Goal: Task Accomplishment & Management: Use online tool/utility

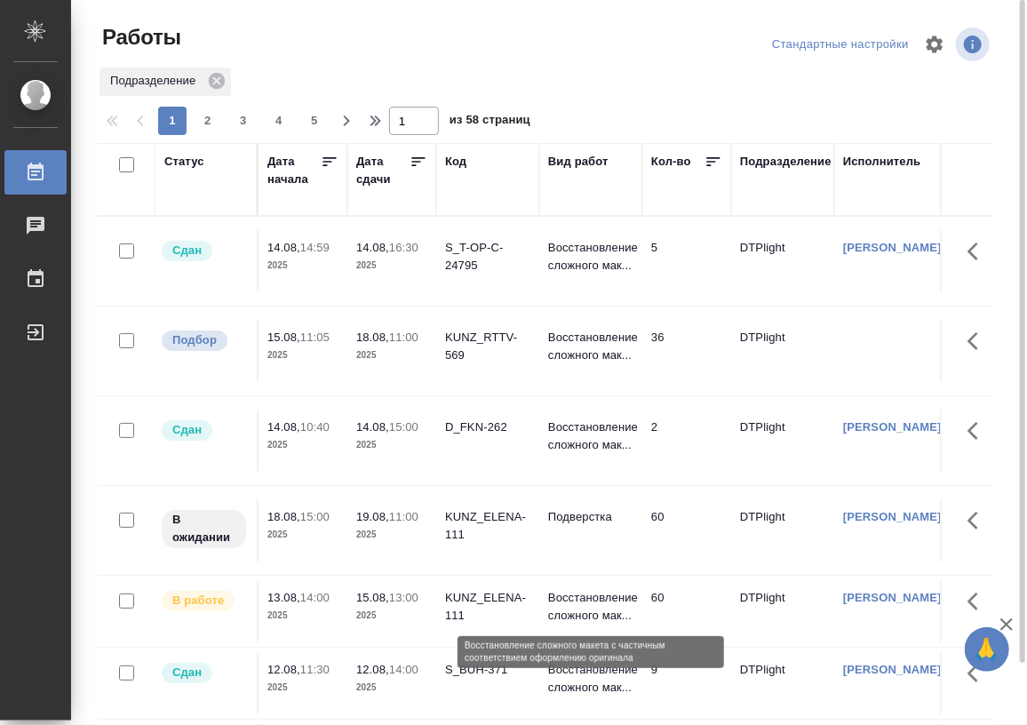
click at [597, 597] on p "Восстановление сложного мак..." at bounding box center [590, 607] width 85 height 36
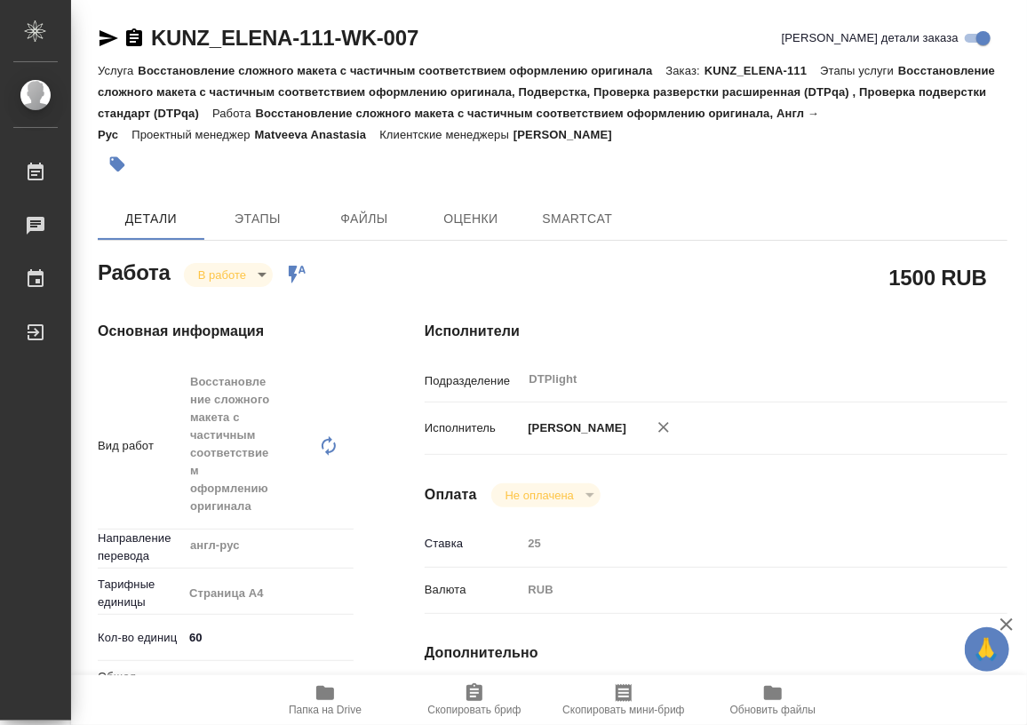
type textarea "x"
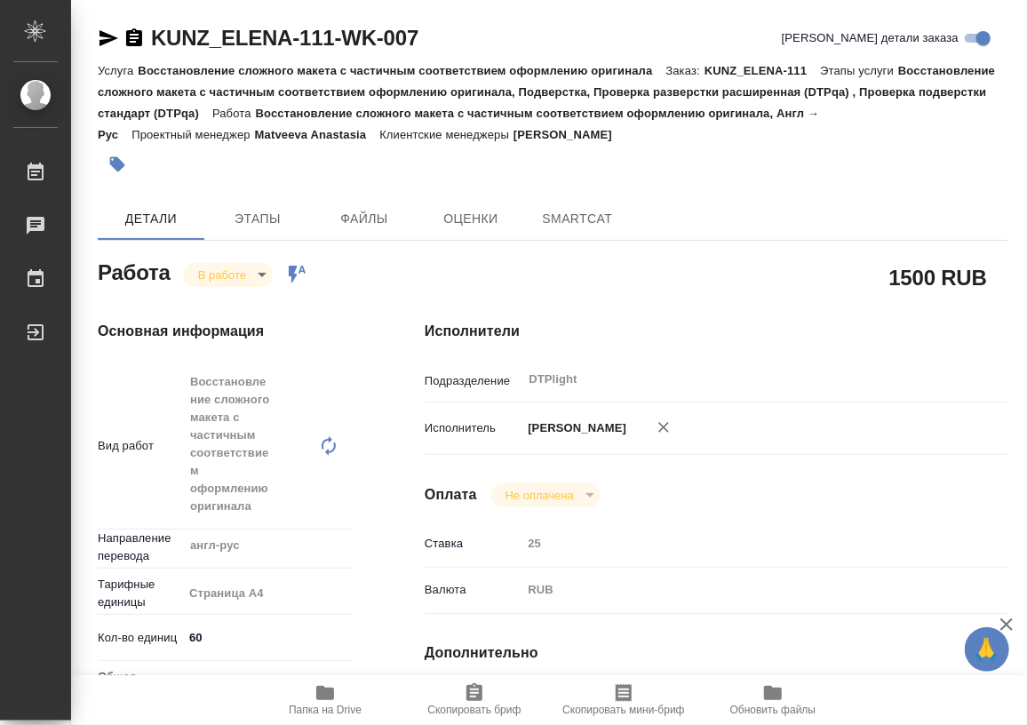
type textarea "x"
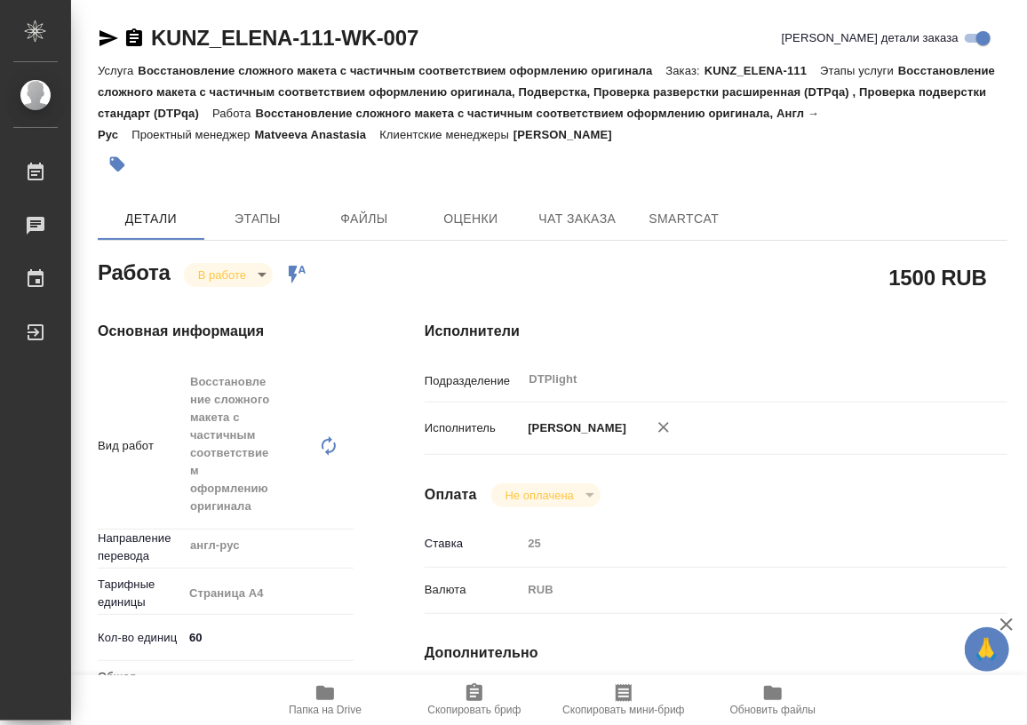
type textarea "x"
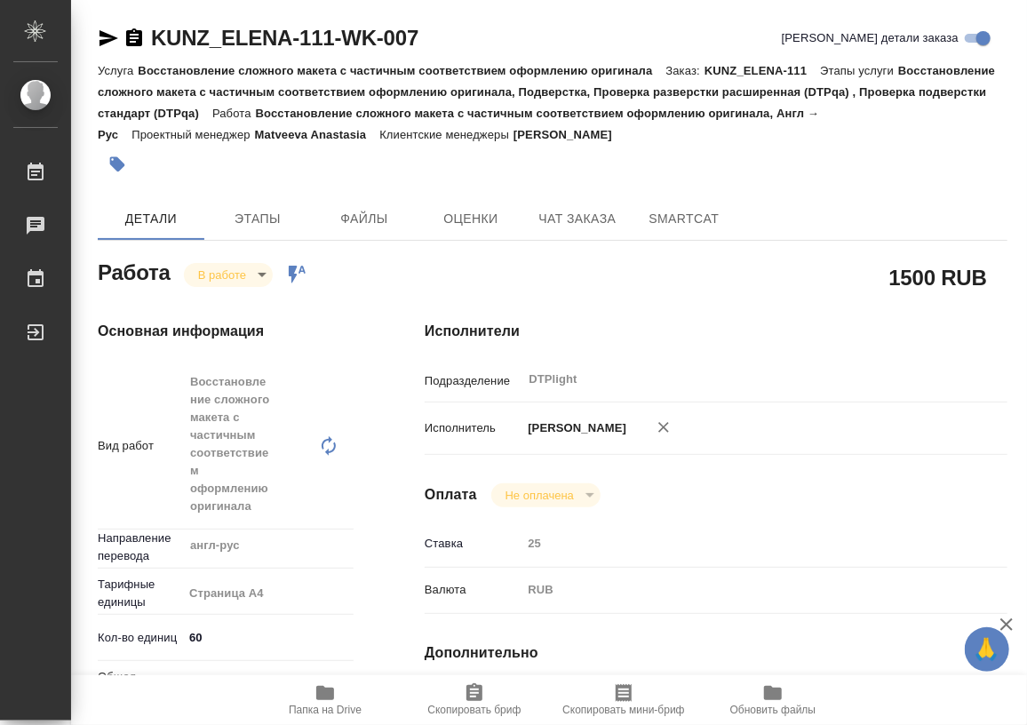
type textarea "x"
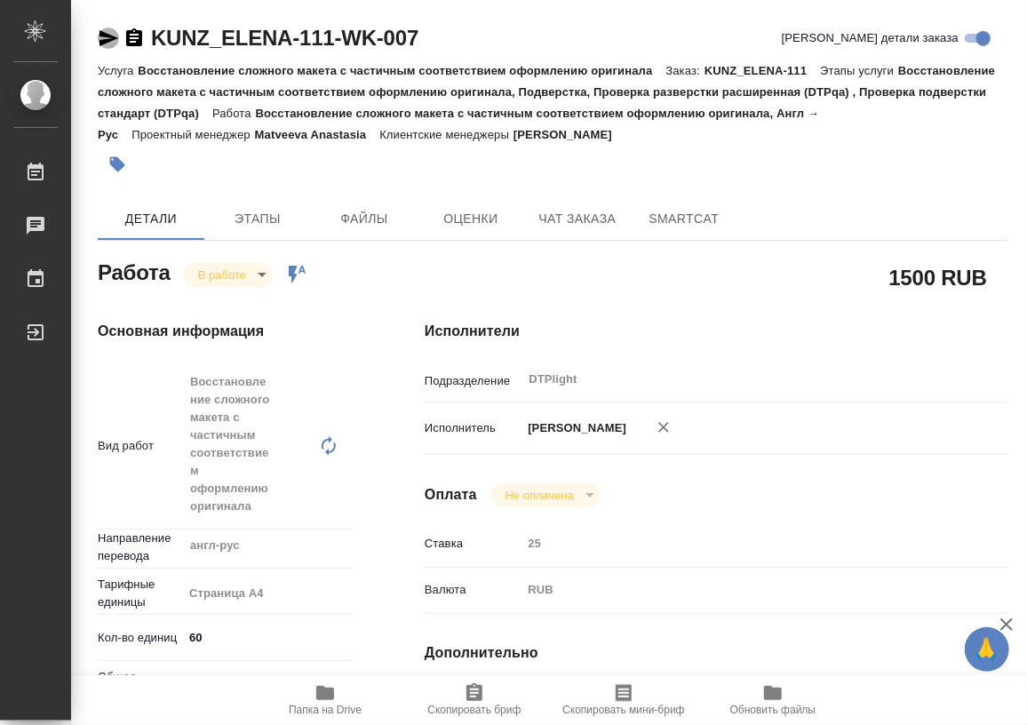
click at [102, 34] on icon "button" at bounding box center [108, 38] width 19 height 16
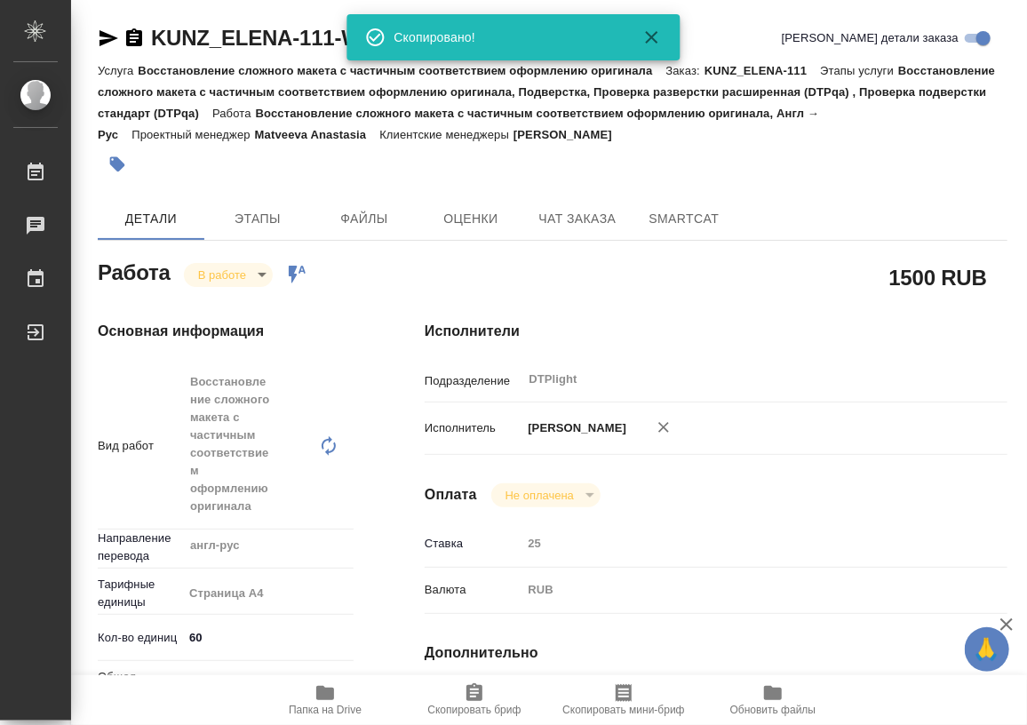
type textarea "x"
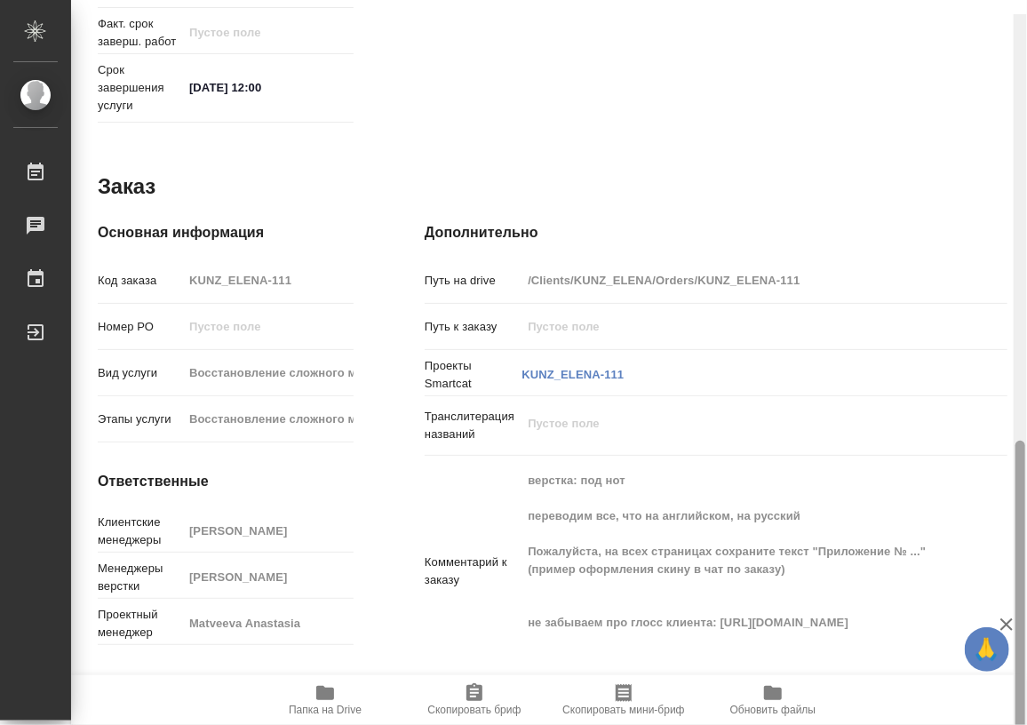
scroll to position [1035, 0]
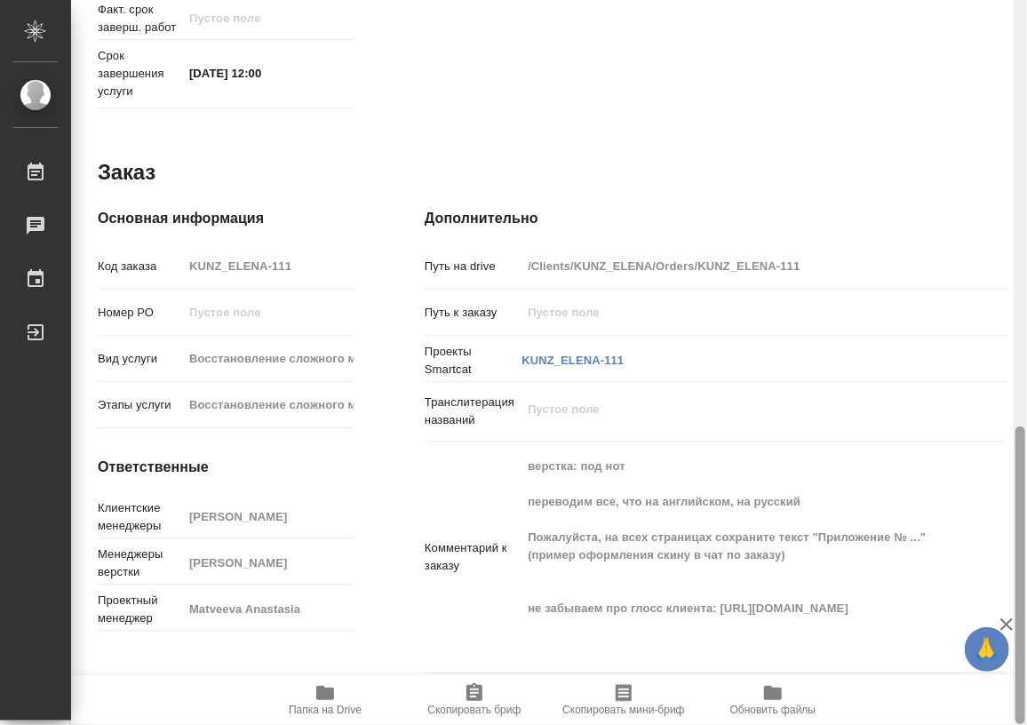
drag, startPoint x: 1021, startPoint y: 473, endPoint x: 1028, endPoint y: 600, distance: 127.2
click at [1026, 600] on html "🙏 .cls-1 fill:#fff; AWATERA Работы 0 Чаты График Выйти KUNZ_ELENA-111-WK-007 Кр…" at bounding box center [513, 362] width 1027 height 725
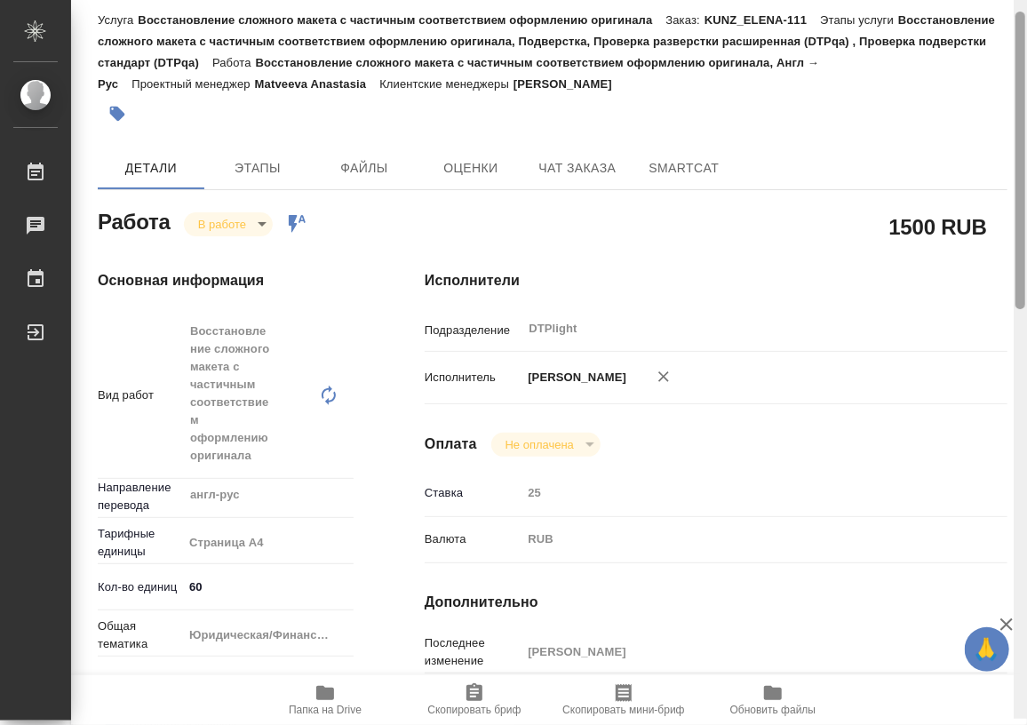
scroll to position [44, 0]
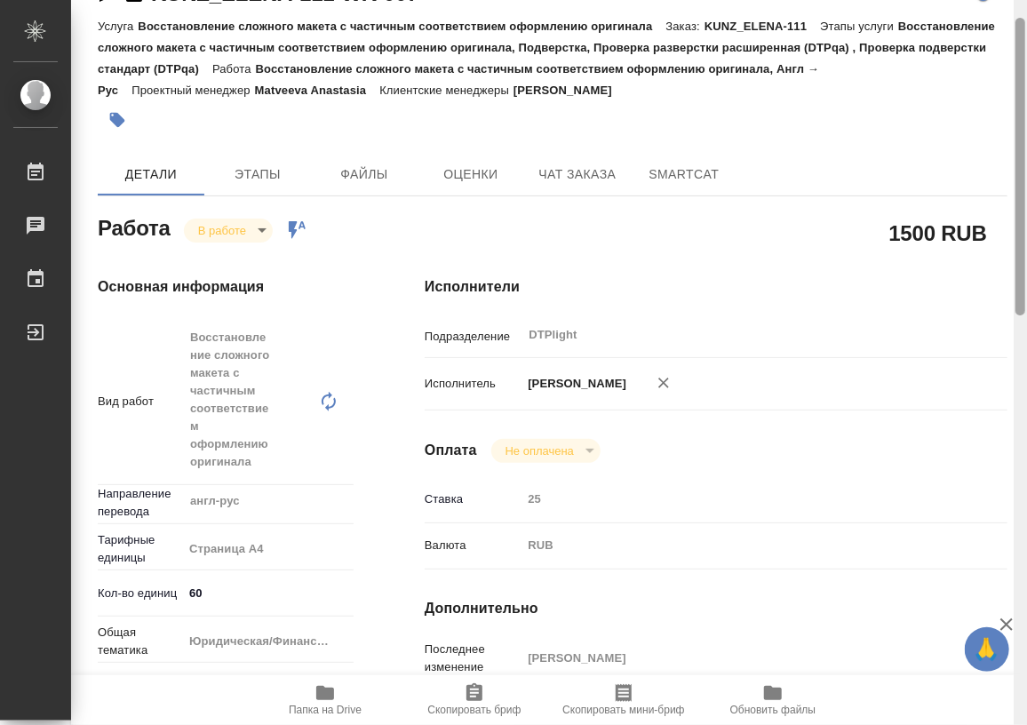
drag, startPoint x: 1021, startPoint y: 488, endPoint x: 1023, endPoint y: 80, distance: 408.6
click at [1023, 80] on div at bounding box center [1020, 167] width 10 height 298
